Goal: Information Seeking & Learning: Learn about a topic

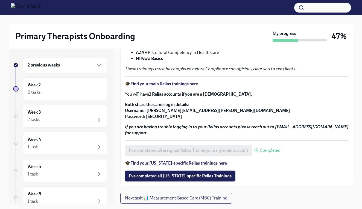
scroll to position [95, 0]
click at [63, 85] on div "Week 2 6 tasks" at bounding box center [65, 89] width 75 height 14
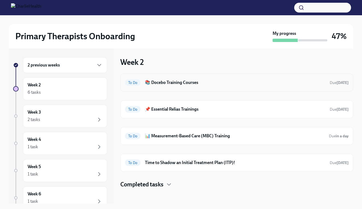
click at [178, 86] on div "To Do 📚 Docebo Training Courses Due [DATE]" at bounding box center [236, 82] width 223 height 9
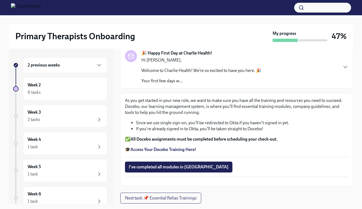
scroll to position [53, 0]
click at [158, 147] on p "🎓 Access Your Docebo Training Here!" at bounding box center [236, 150] width 223 height 6
click at [159, 147] on strong "Access Your Docebo Training Here!" at bounding box center [163, 149] width 66 height 5
click at [76, 96] on div "6 tasks" at bounding box center [65, 92] width 75 height 7
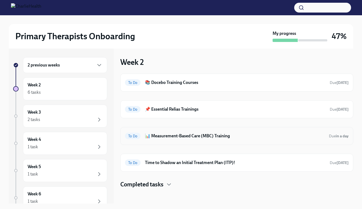
click at [171, 137] on h6 "📊 Measurement-Based Care (MBC) Training" at bounding box center [234, 136] width 179 height 6
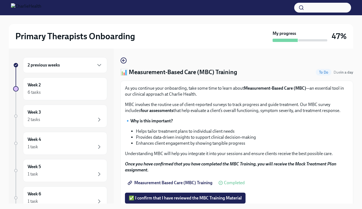
click at [173, 183] on span "Measurement Based Care (MBC) Training" at bounding box center [171, 182] width 84 height 5
